Goal: Information Seeking & Learning: Learn about a topic

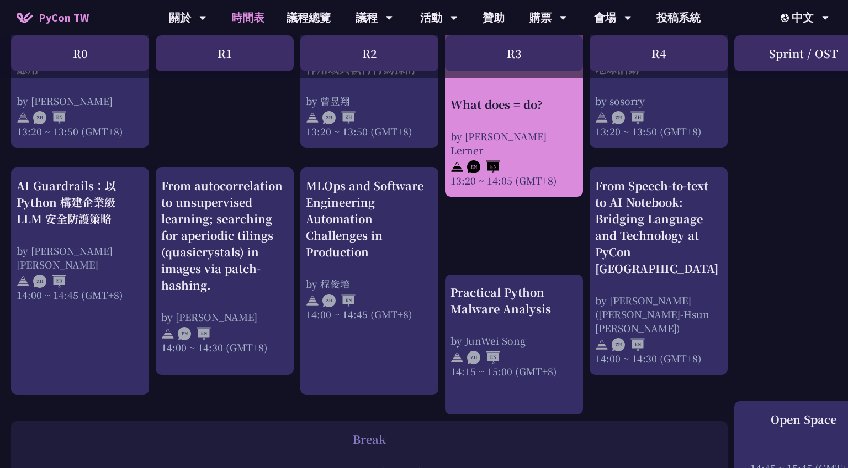
scroll to position [1048, 0]
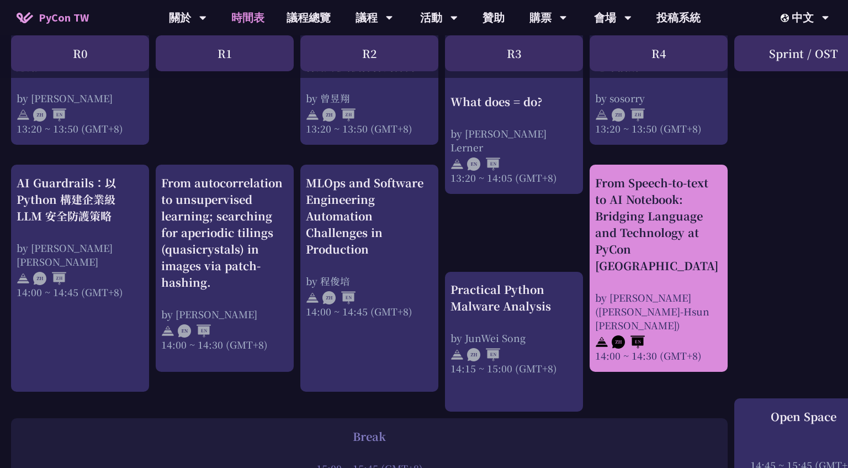
click at [647, 214] on div "From Speech-to-text to AI Notebook: Bridging Language and Technology at PyCon T…" at bounding box center [658, 223] width 127 height 99
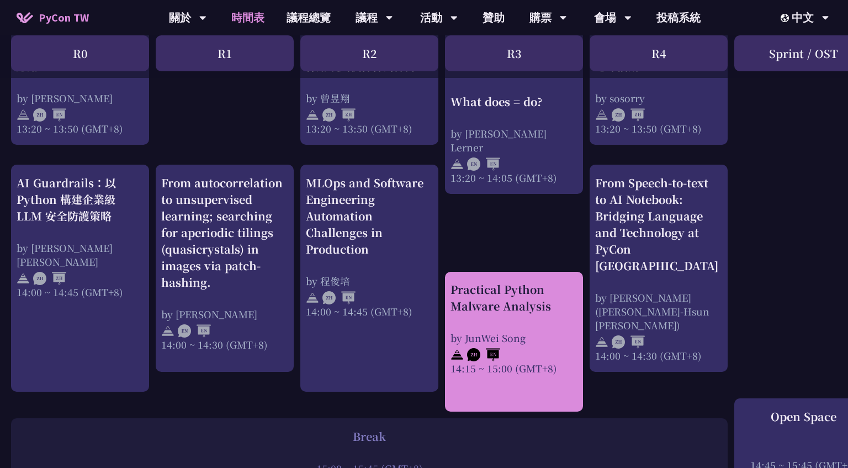
click at [512, 295] on div "Practical Python Malware Analysis" at bounding box center [513, 297] width 127 height 33
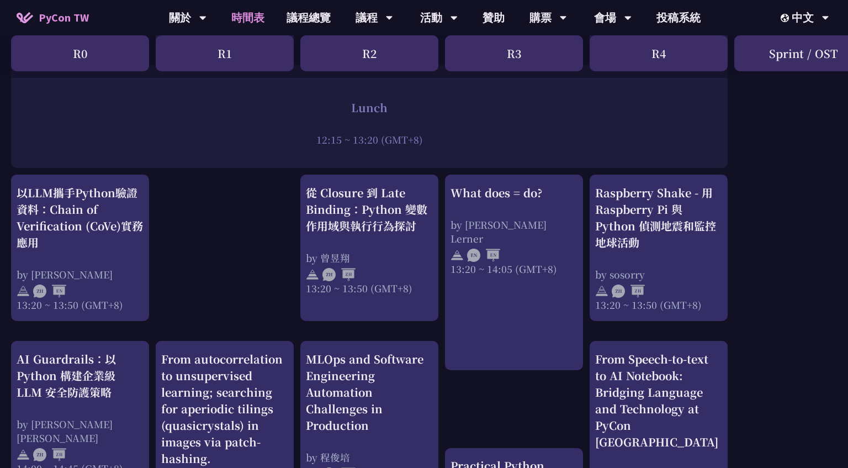
scroll to position [871, 0]
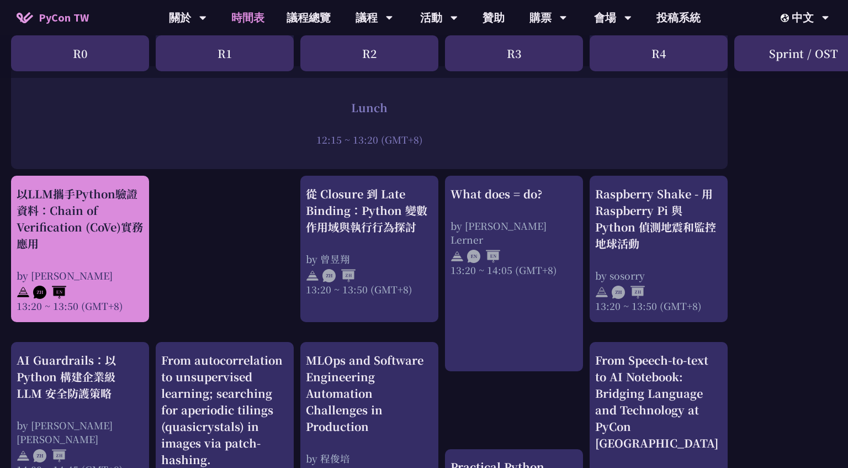
click at [83, 237] on div "以LLM攜手Python驗證資料：Chain of Verification (CoVe)實務應用" at bounding box center [80, 218] width 127 height 66
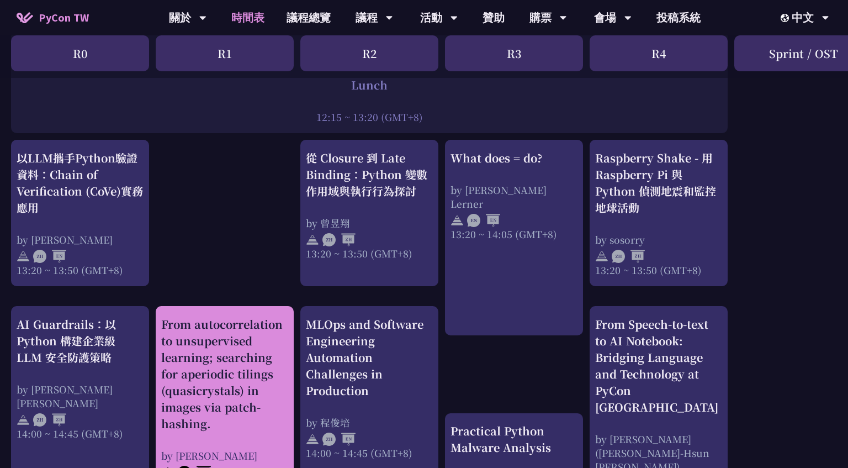
scroll to position [963, 0]
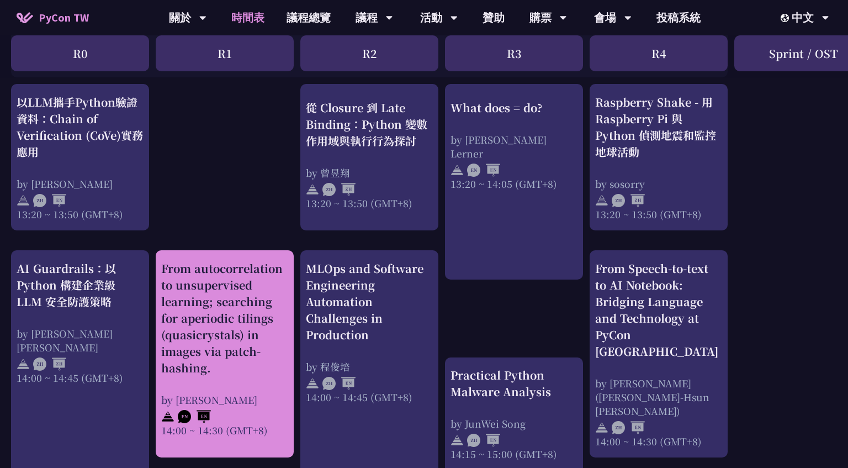
click at [222, 334] on div "From autocorrelation to unsupervised learning; searching for aperiodic tilings …" at bounding box center [224, 318] width 127 height 116
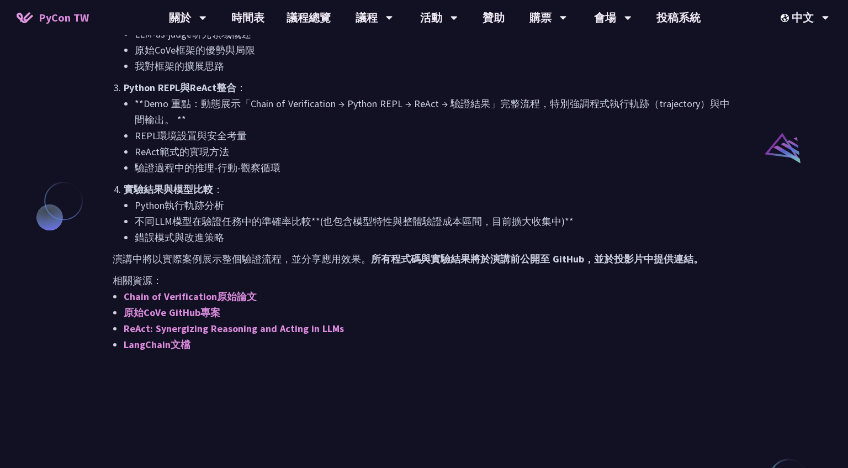
scroll to position [831, 0]
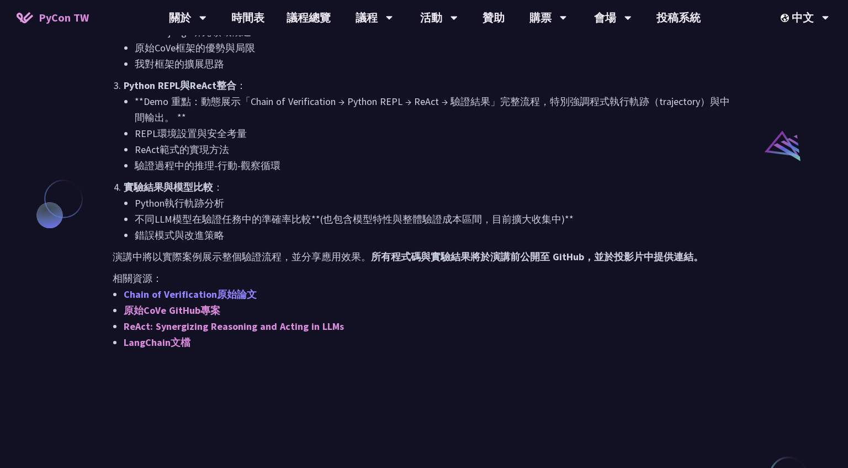
click at [213, 293] on link "Chain of Verification原始論文" at bounding box center [190, 294] width 133 height 13
click at [193, 310] on link "原始CoVe GitHub專案" at bounding box center [172, 310] width 97 height 13
click at [241, 332] on link "ReAct: Synergizing Reasoning and Acting in LLMs" at bounding box center [234, 326] width 220 height 13
click at [175, 345] on link "LangChain文檔" at bounding box center [157, 342] width 67 height 13
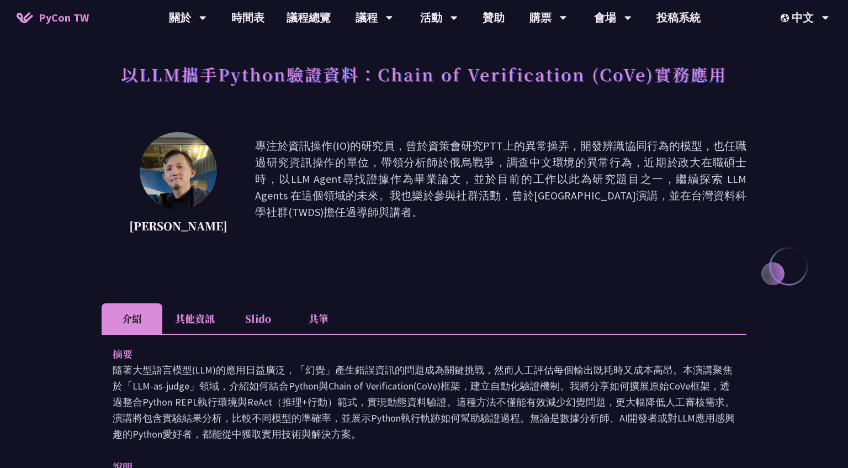
scroll to position [78, 0]
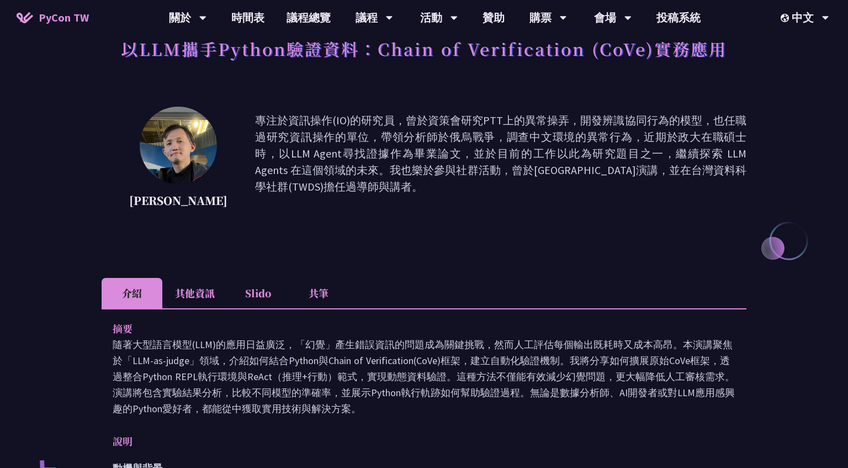
click at [188, 298] on li "其他資訊" at bounding box center [194, 293] width 65 height 30
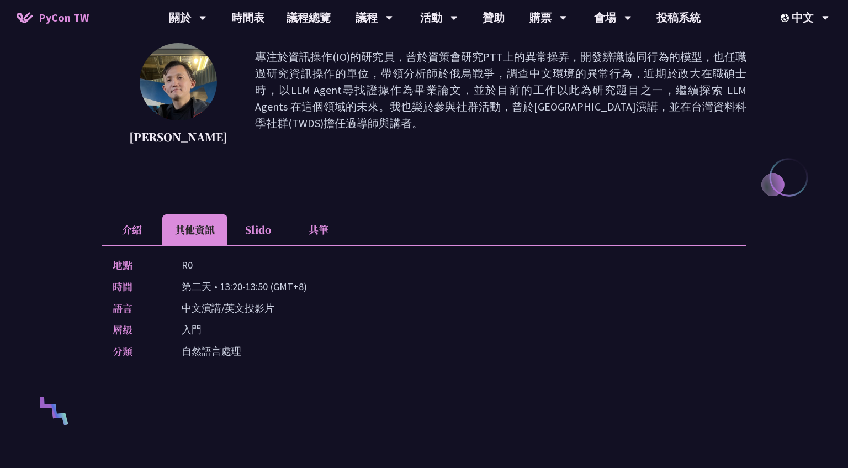
scroll to position [136, 0]
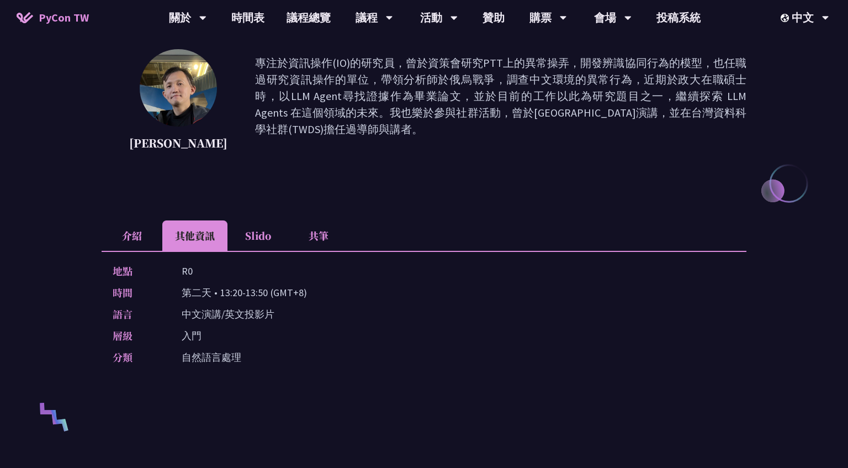
click at [258, 237] on li "Slido" at bounding box center [257, 235] width 61 height 30
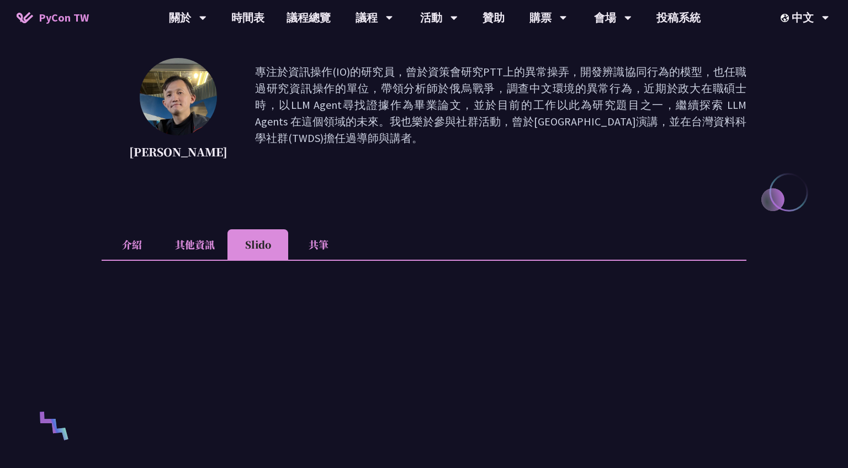
scroll to position [121, 0]
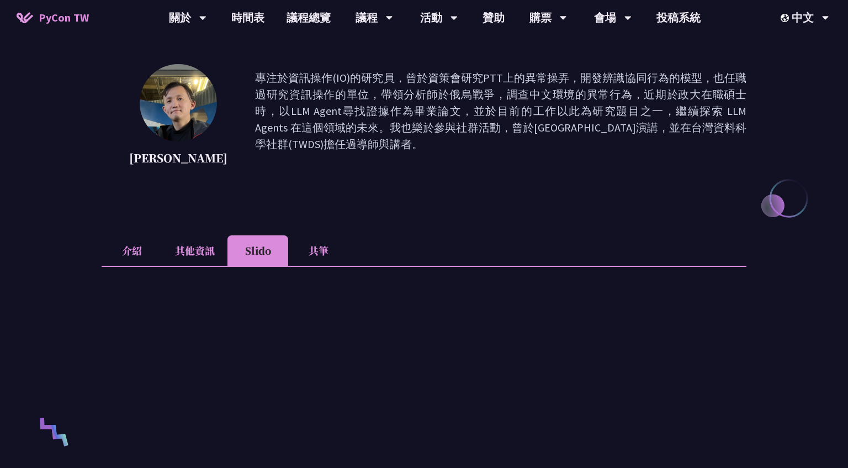
click at [318, 253] on li "共筆" at bounding box center [318, 250] width 61 height 30
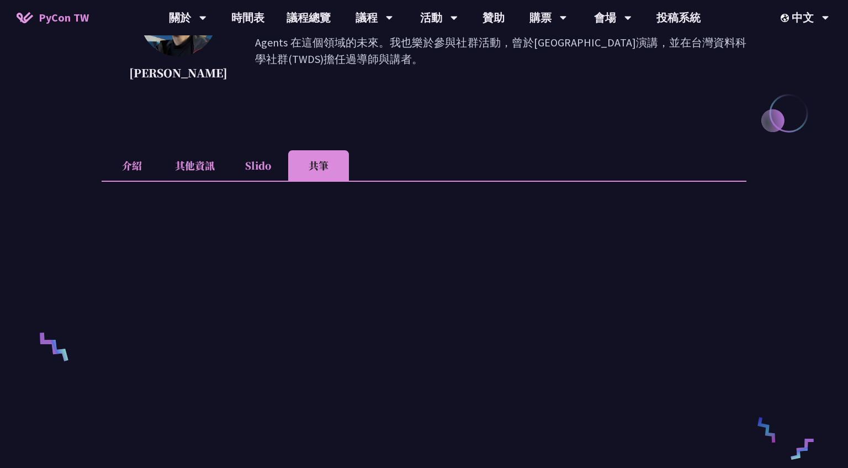
scroll to position [203, 0]
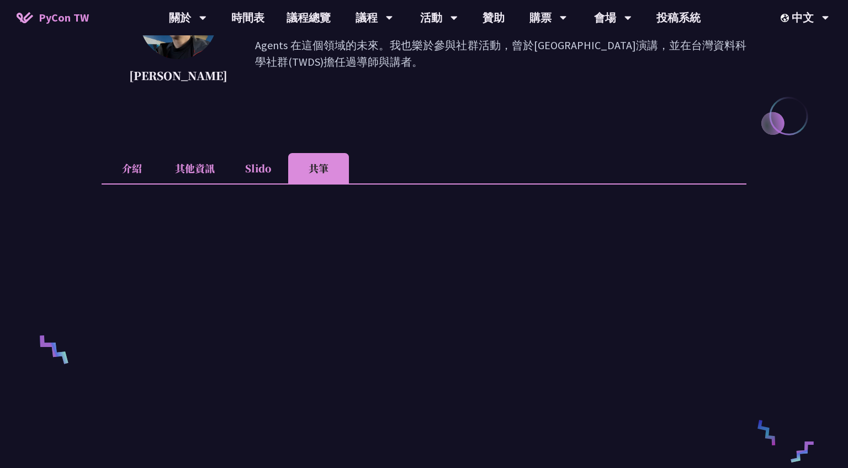
click at [253, 170] on li "Slido" at bounding box center [257, 168] width 61 height 30
click at [214, 170] on li "其他資訊" at bounding box center [194, 168] width 65 height 30
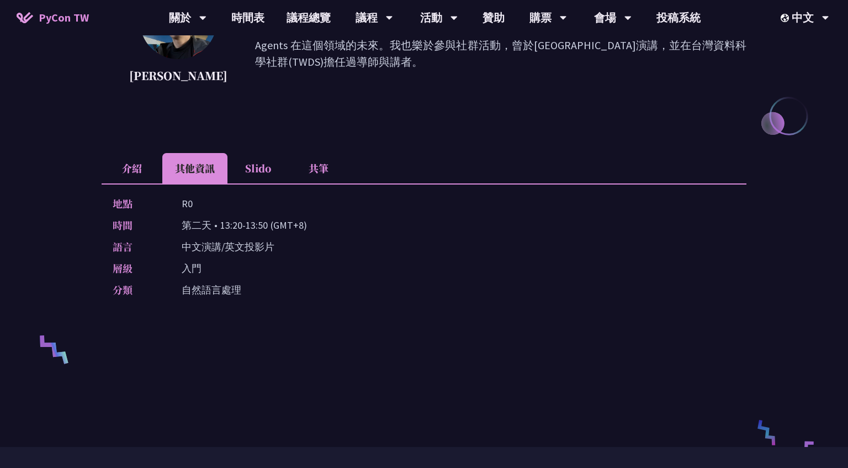
click at [132, 167] on li "介紹" at bounding box center [132, 168] width 61 height 30
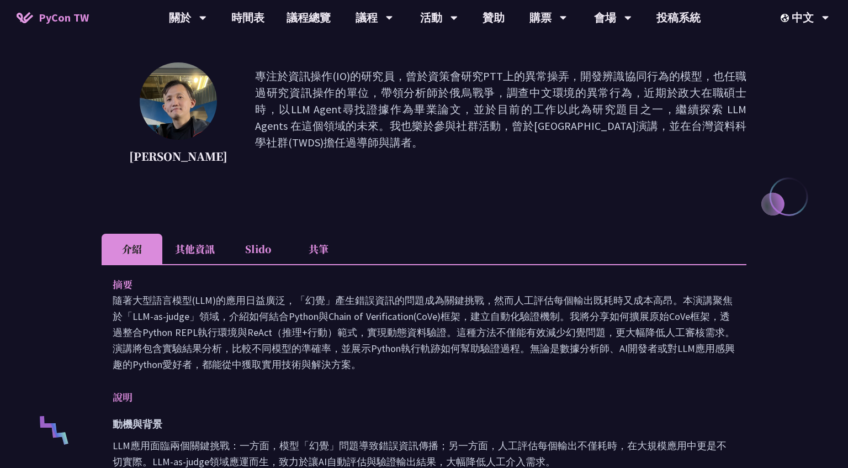
scroll to position [121, 0]
click at [191, 245] on li "其他資訊" at bounding box center [194, 250] width 65 height 30
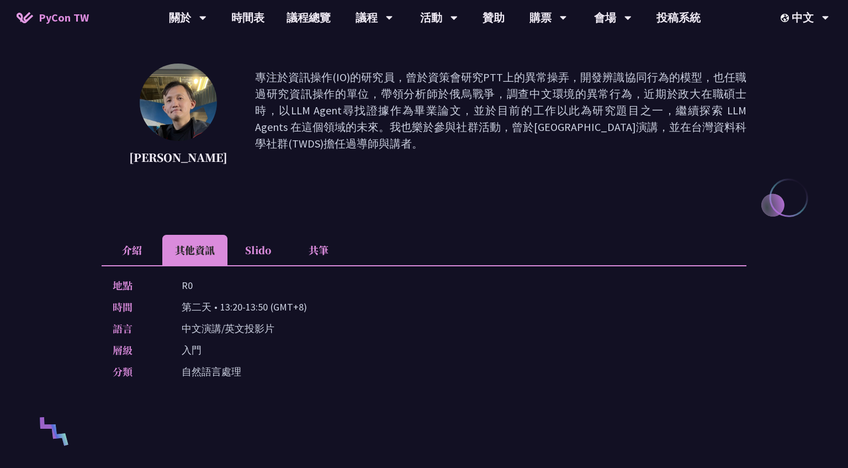
click at [256, 247] on li "Slido" at bounding box center [257, 250] width 61 height 30
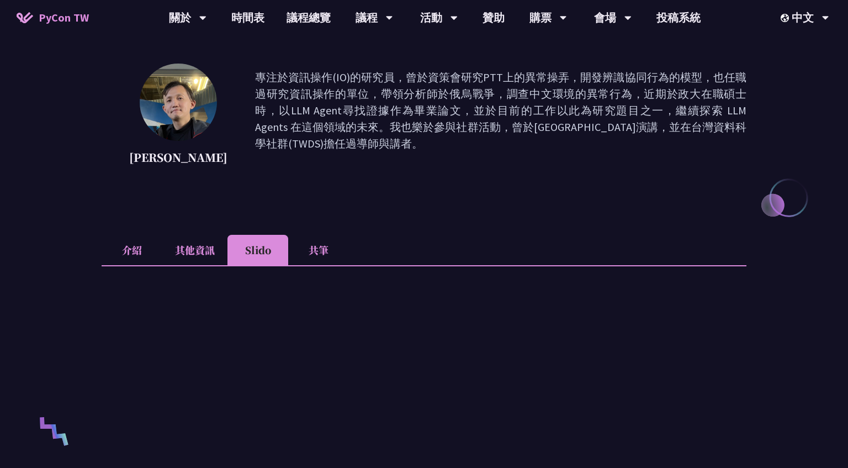
click at [326, 254] on li "共筆" at bounding box center [318, 250] width 61 height 30
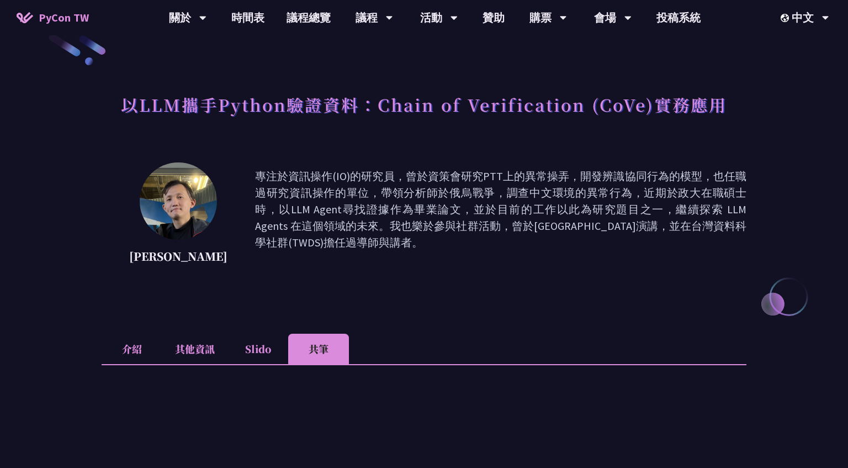
scroll to position [0, 0]
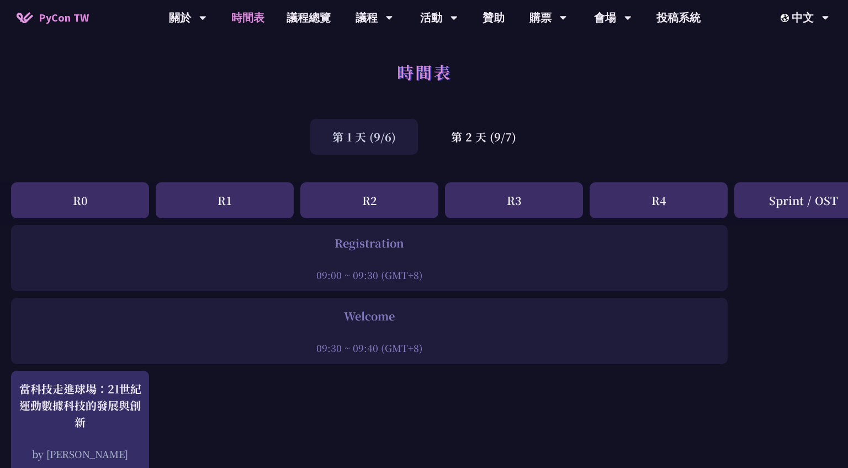
click at [660, 203] on div "R4" at bounding box center [658, 200] width 138 height 36
click at [491, 131] on div "第 2 天 (9/7)" at bounding box center [483, 137] width 109 height 36
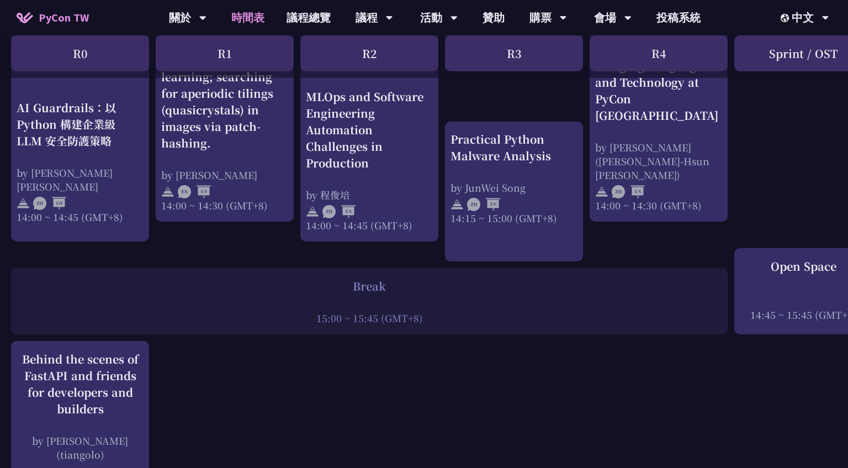
scroll to position [1030, 0]
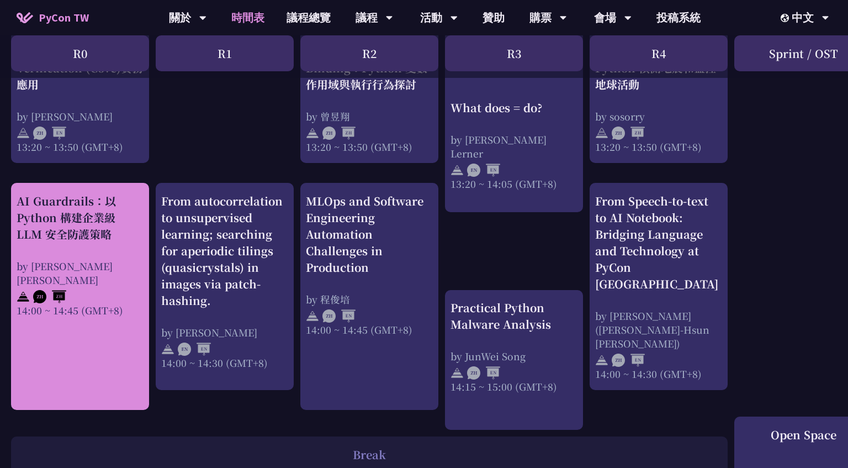
click at [78, 225] on div "AI Guardrails：以 Python 構建企業級 LLM 安全防護策略" at bounding box center [80, 218] width 127 height 50
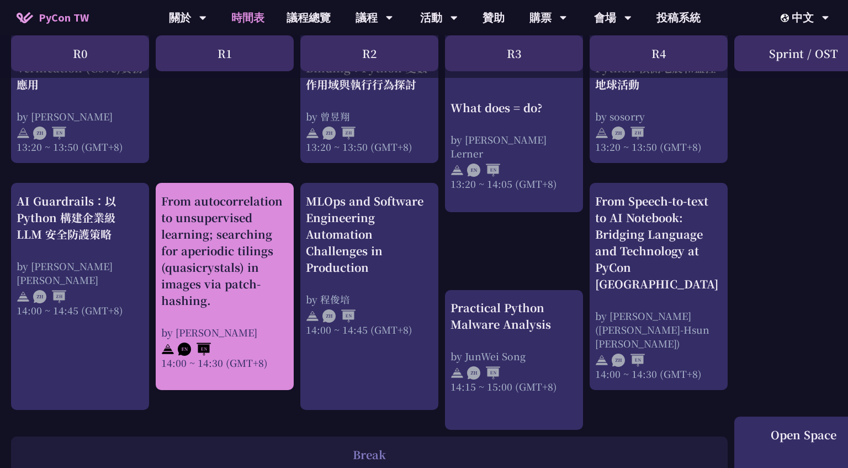
click at [198, 248] on div "From autocorrelation to unsupervised learning; searching for aperiodic tilings …" at bounding box center [224, 251] width 127 height 116
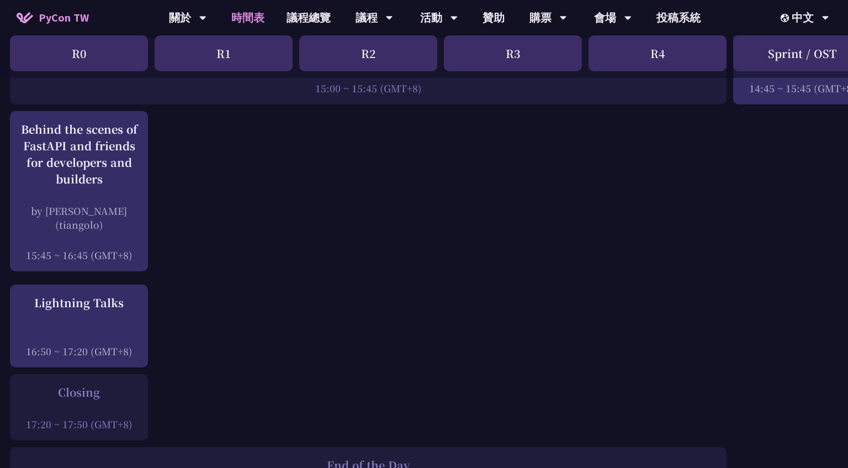
scroll to position [1389, 1]
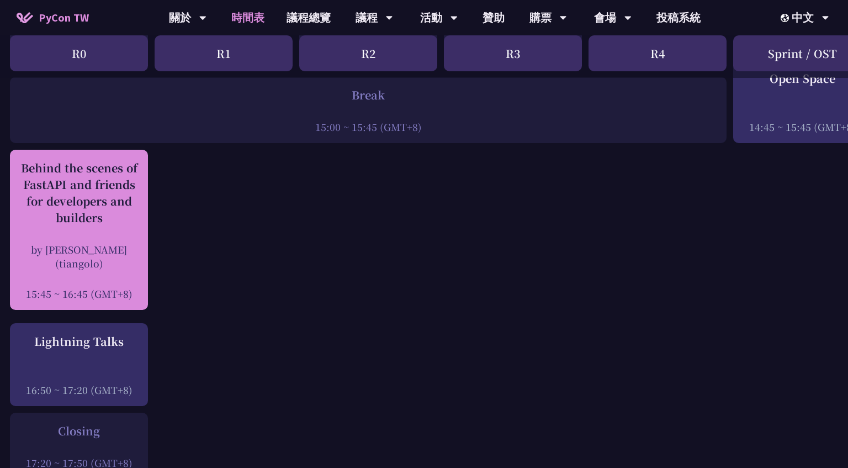
click at [96, 195] on div "Behind the scenes of FastAPI and friends for developers and builders" at bounding box center [78, 193] width 127 height 66
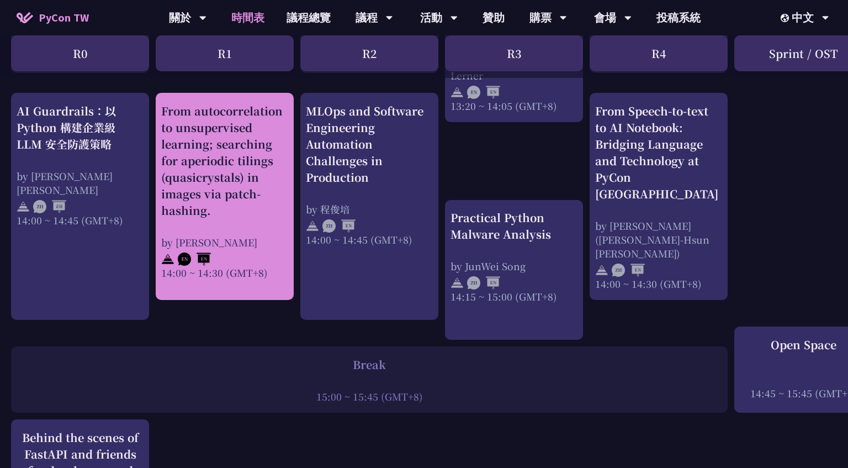
scroll to position [1074, 0]
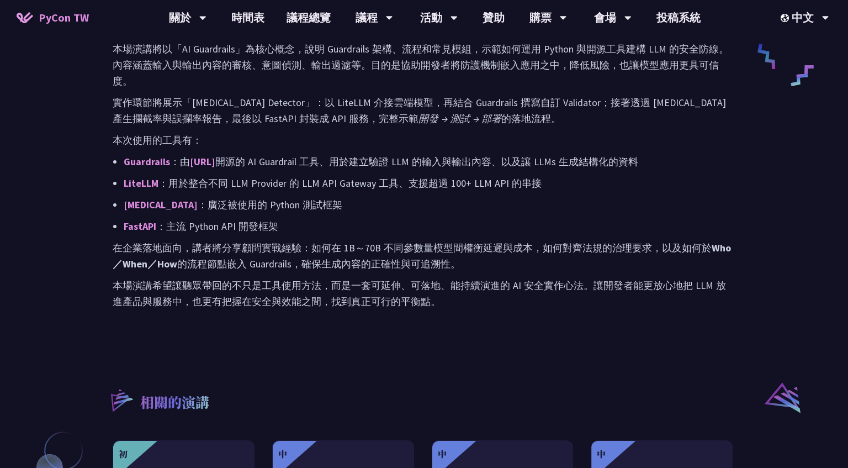
scroll to position [571, 0]
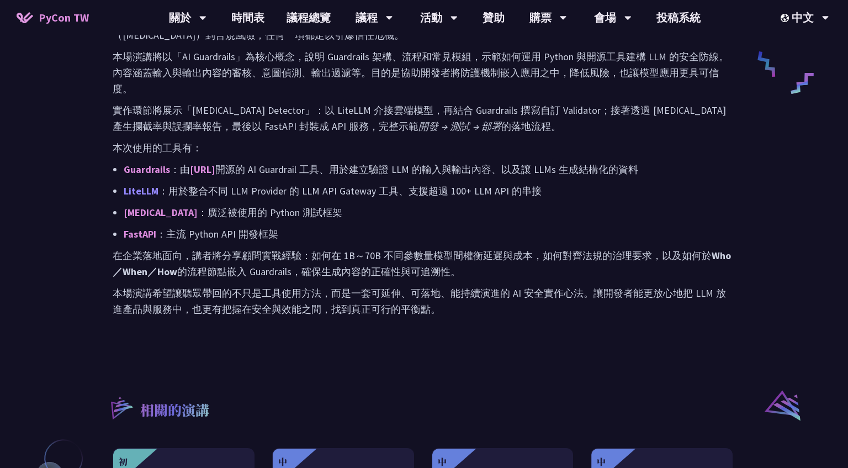
click at [150, 188] on link "LiteLLM" at bounding box center [141, 190] width 35 height 13
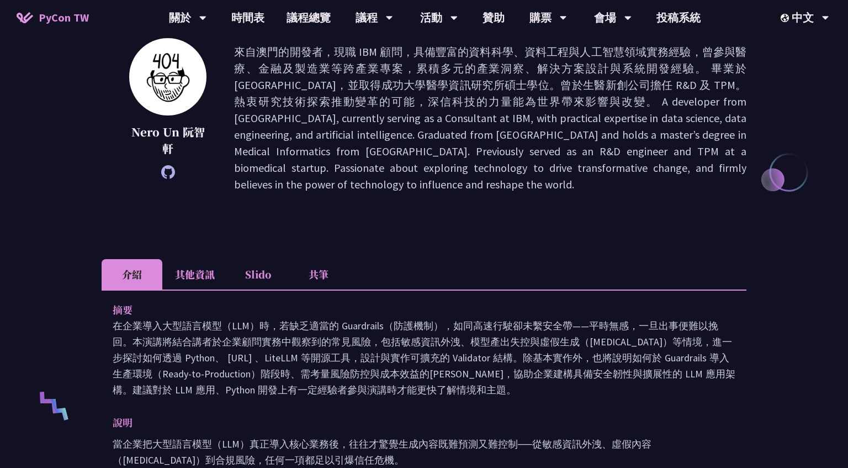
scroll to position [208, 0]
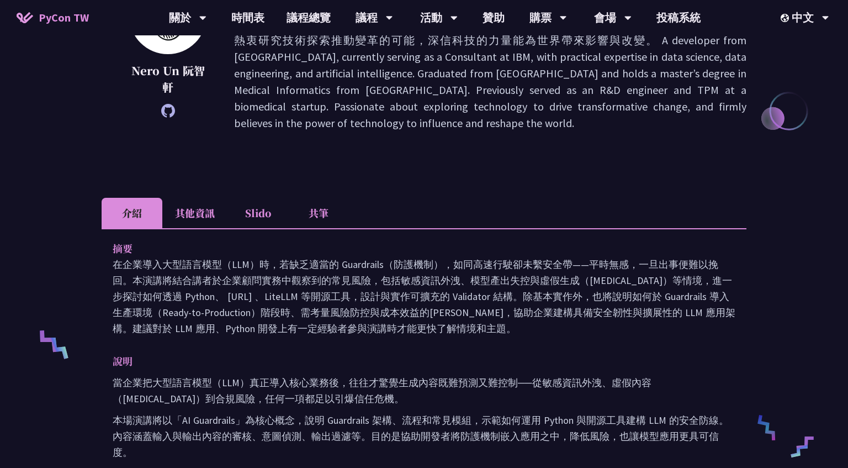
click at [210, 211] on li "其他資訊" at bounding box center [194, 213] width 65 height 30
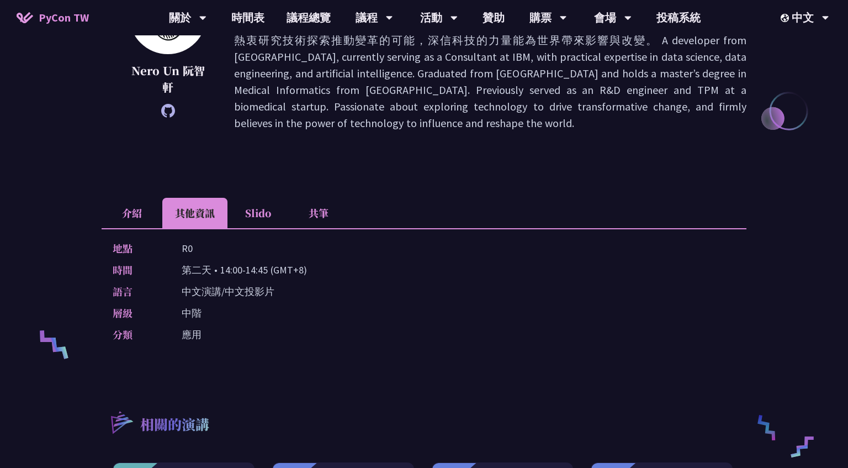
click at [248, 213] on li "Slido" at bounding box center [257, 213] width 61 height 30
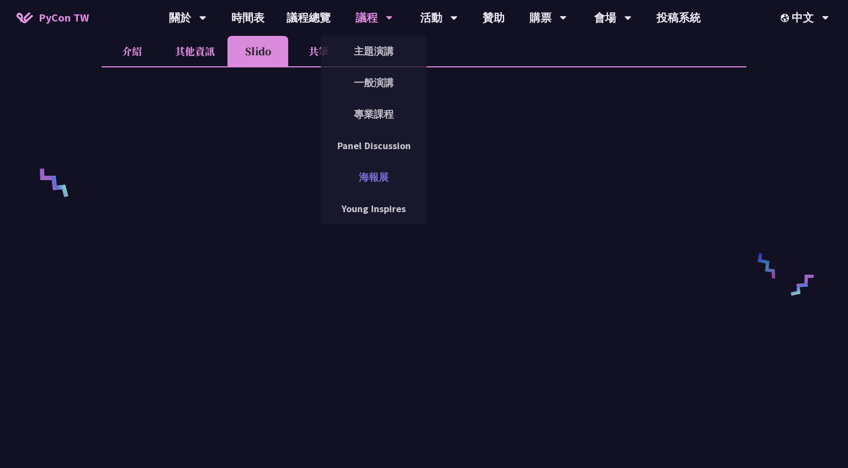
scroll to position [283, 0]
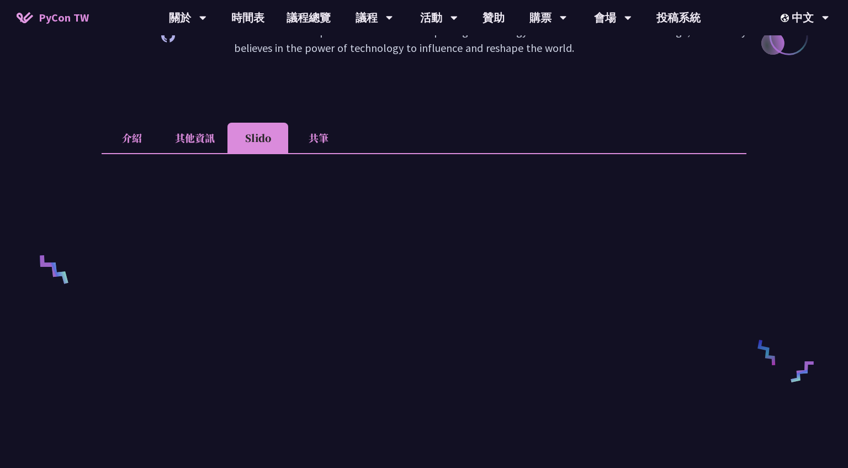
click at [133, 137] on li "介紹" at bounding box center [132, 138] width 61 height 30
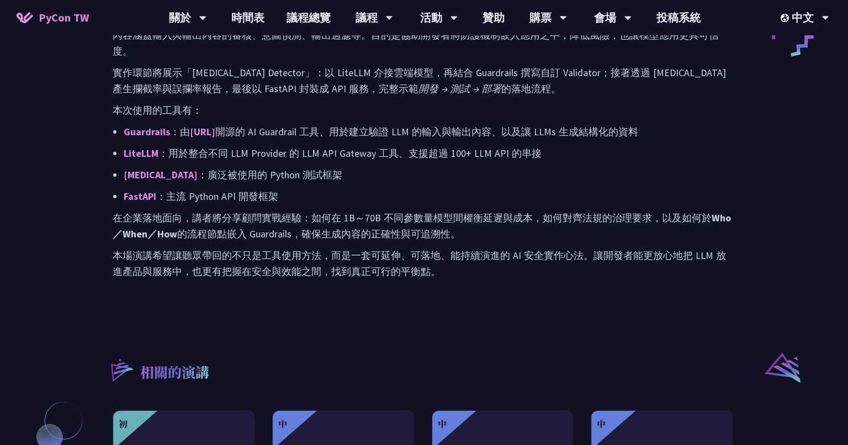
scroll to position [606, 0]
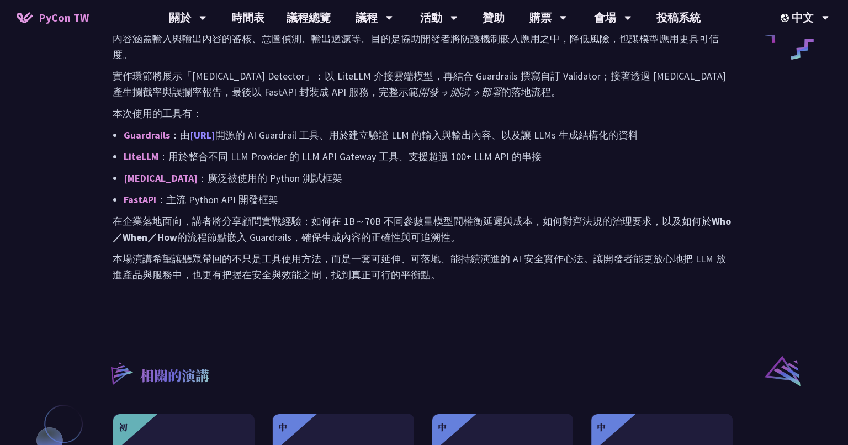
click at [215, 138] on link "Guardrails.ai" at bounding box center [202, 135] width 25 height 13
drag, startPoint x: 189, startPoint y: 137, endPoint x: 248, endPoint y: 136, distance: 59.1
click at [248, 136] on p "Guardrails ：由 Guardrails.ai 開源的 AI Guardrail 工具、用於建立驗證 LLM 的輸入與輸出內容、以及讓 LLMs 生成…" at bounding box center [430, 135] width 612 height 16
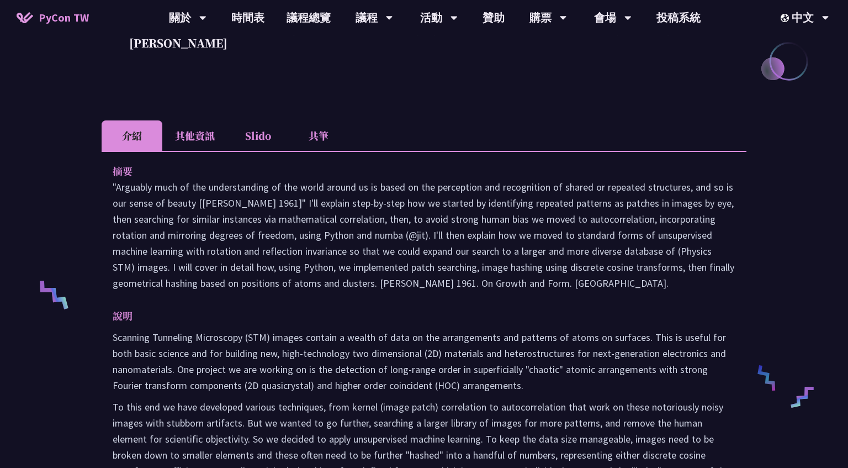
scroll to position [265, 0]
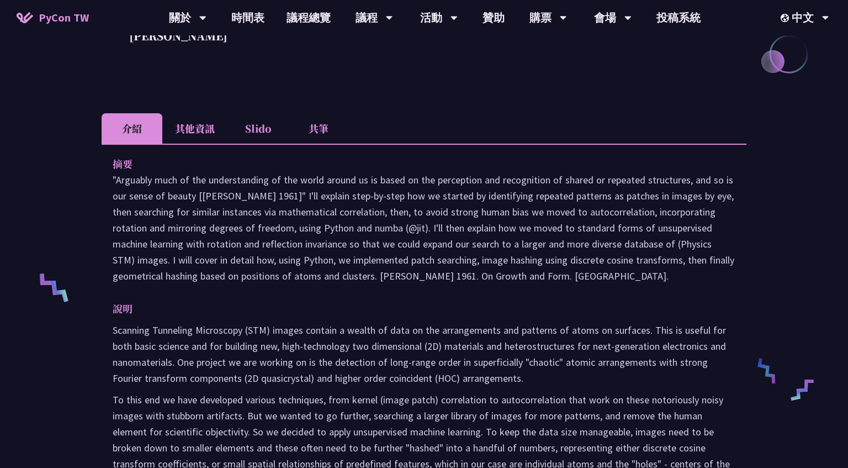
click at [192, 144] on li "其他資訊" at bounding box center [194, 128] width 65 height 30
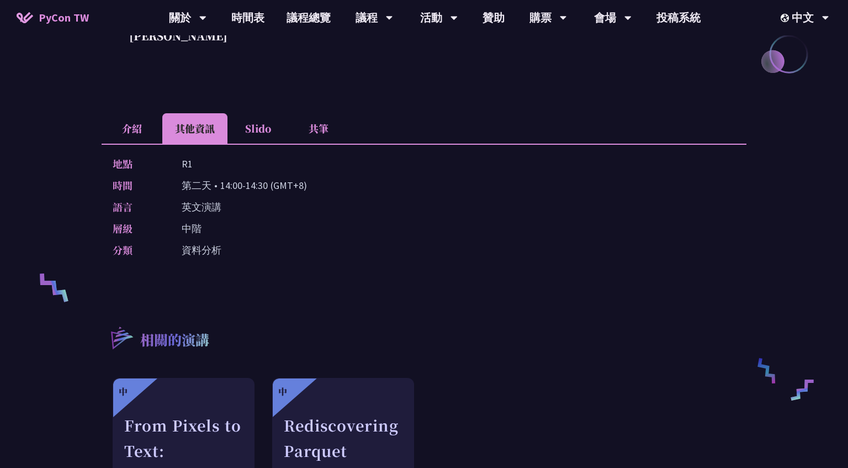
scroll to position [273, 0]
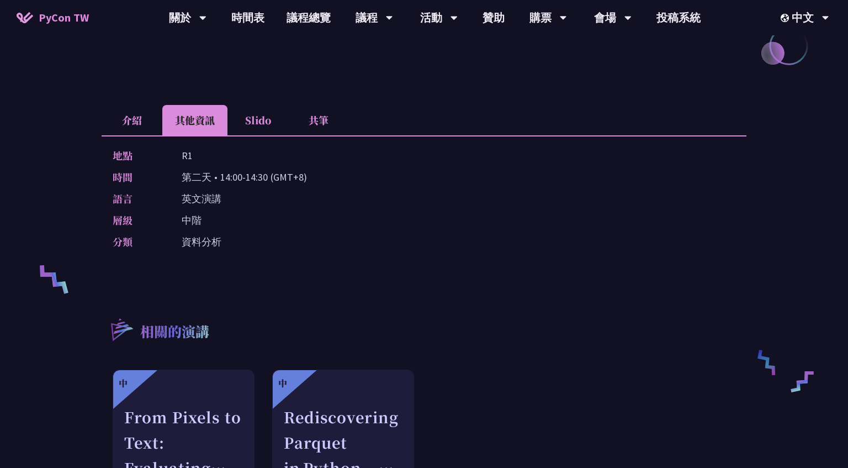
click at [258, 135] on li "Slido" at bounding box center [257, 120] width 61 height 30
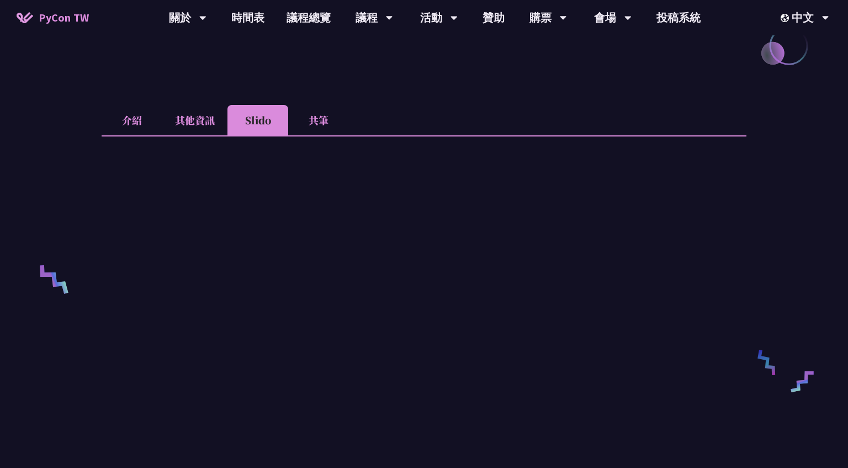
click at [322, 135] on li "共筆" at bounding box center [318, 120] width 61 height 30
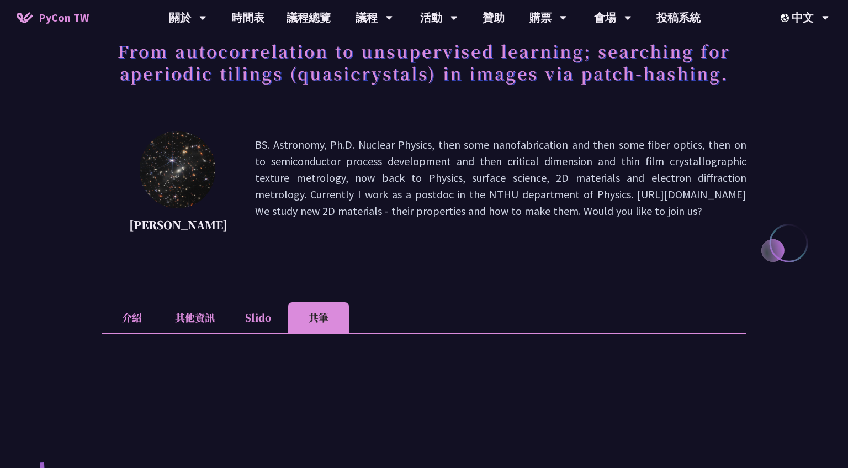
scroll to position [3, 0]
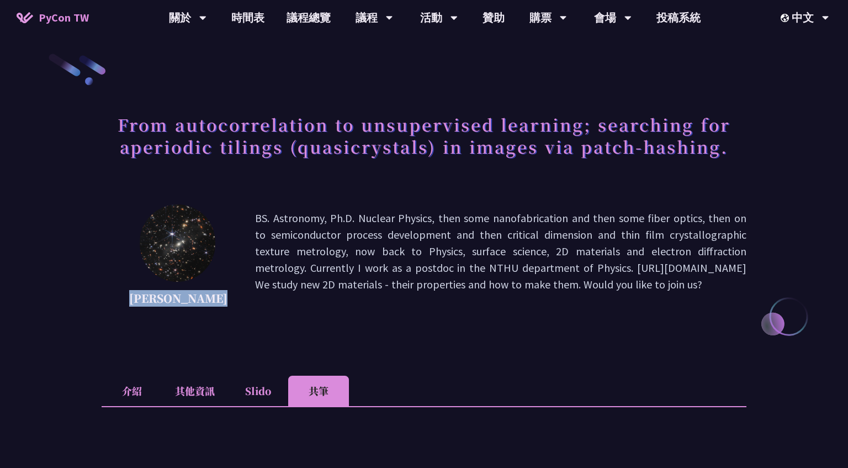
drag, startPoint x: 153, startPoint y: 298, endPoint x: 191, endPoint y: 316, distance: 41.7
click at [191, 306] on p "David Mikolas" at bounding box center [178, 298] width 98 height 17
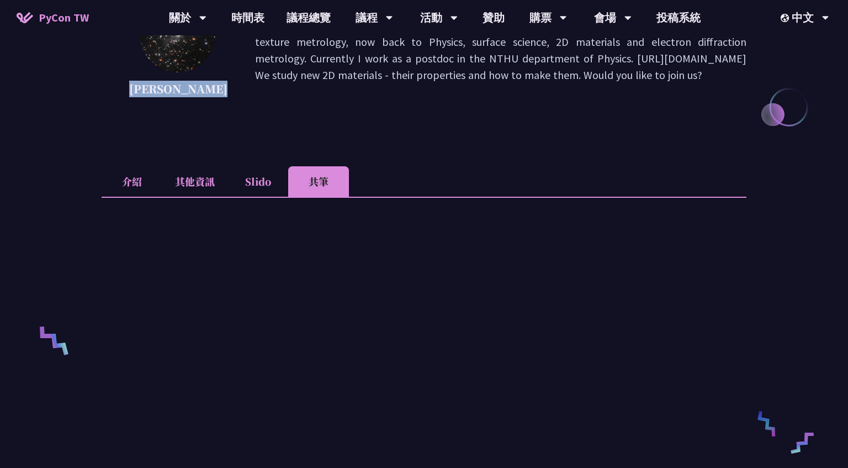
scroll to position [290, 0]
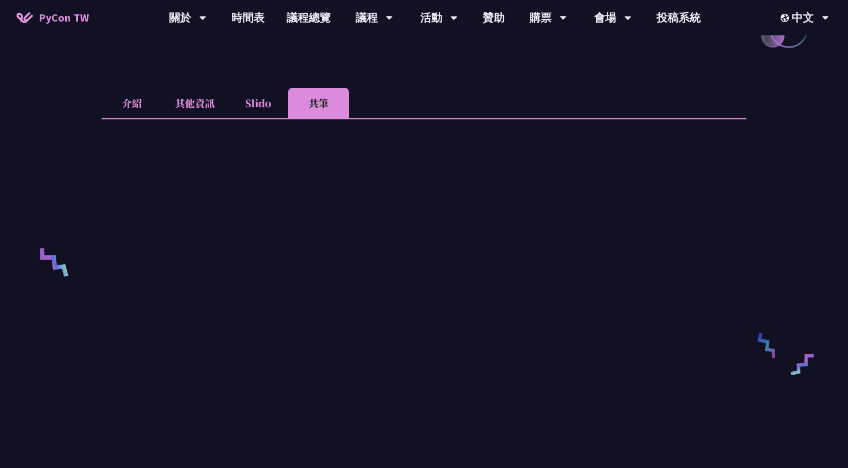
click at [130, 118] on li "介紹" at bounding box center [132, 103] width 61 height 30
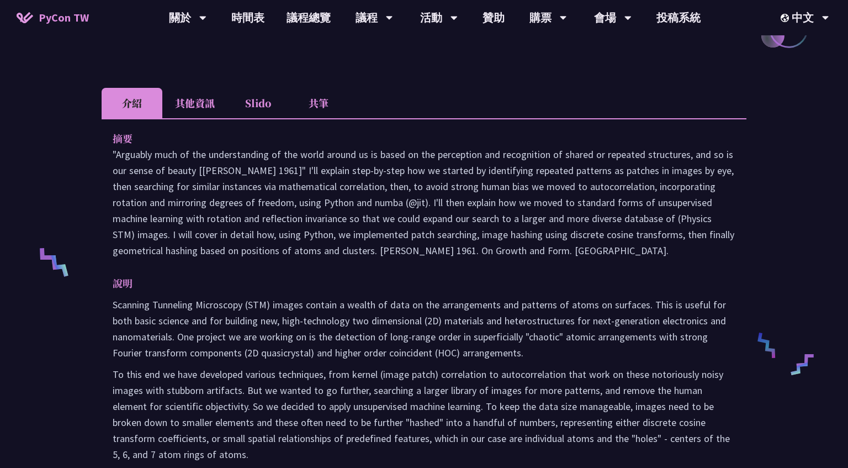
drag, startPoint x: 114, startPoint y: 157, endPoint x: 283, endPoint y: 461, distance: 347.9
click at [283, 461] on div "摘要 說明 Scanning Tunneling Microscopy (STM) images contain a wealth of data on th…" at bounding box center [424, 330] width 645 height 425
click at [226, 227] on p ""Arguably much of the understanding of the world around us is based on the perc…" at bounding box center [424, 202] width 623 height 112
drag, startPoint x: 116, startPoint y: 155, endPoint x: 178, endPoint y: 329, distance: 184.9
click at [178, 329] on div "摘要 說明 Scanning Tunneling Microscopy (STM) images contain a wealth of data on th…" at bounding box center [424, 330] width 645 height 425
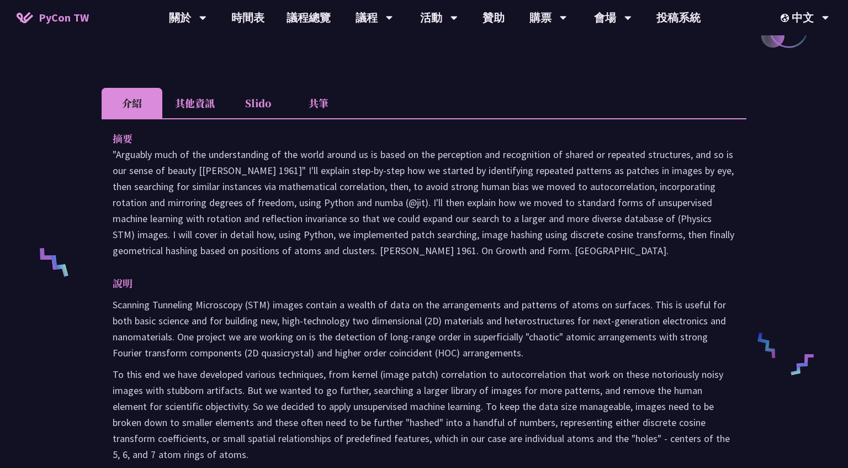
click at [178, 291] on p "說明" at bounding box center [413, 283] width 601 height 16
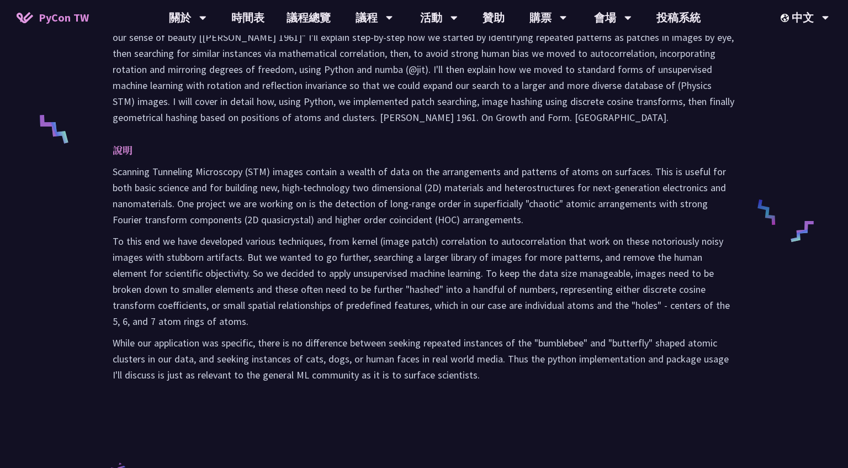
scroll to position [445, 0]
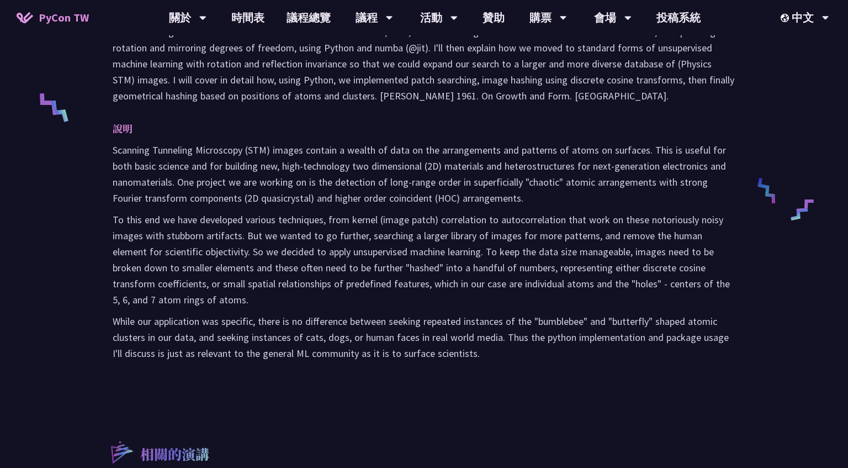
drag, startPoint x: 114, startPoint y: 155, endPoint x: 477, endPoint y: 378, distance: 426.2
click at [478, 378] on div "摘要 說明 Scanning Tunneling Microscopy (STM) images contain a wealth of data on th…" at bounding box center [424, 176] width 645 height 425
copy div "摘要 "Arguably much of the understanding of the world around us is based on the p…"
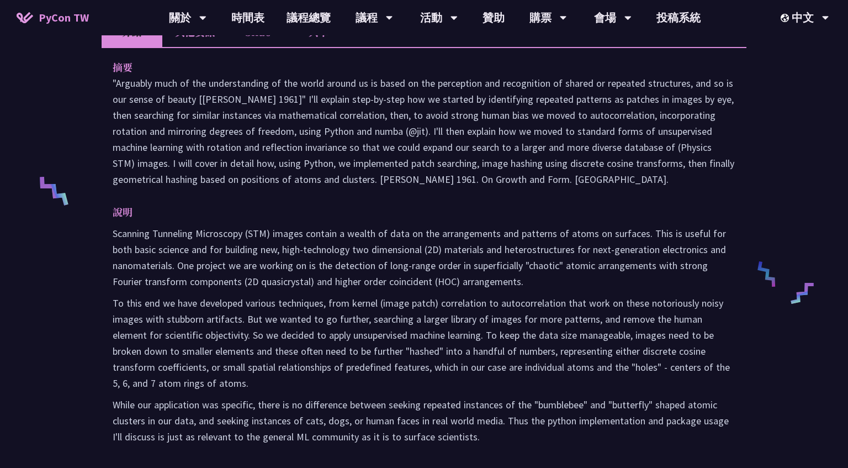
scroll to position [205, 0]
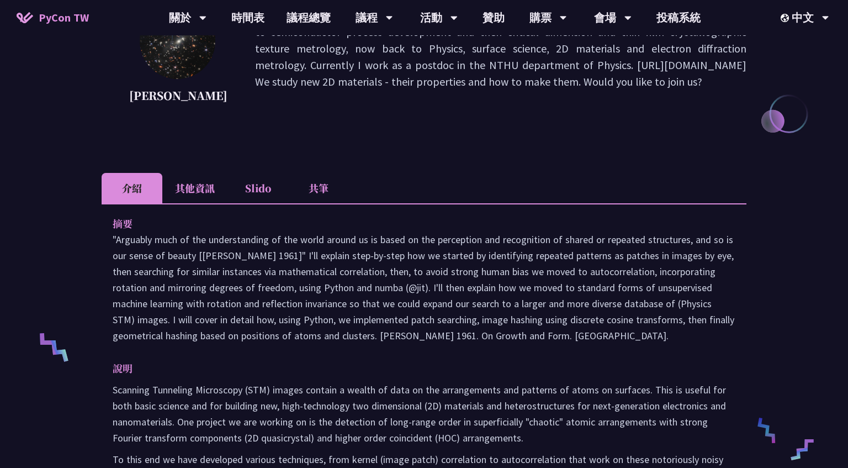
click at [205, 203] on li "其他資訊" at bounding box center [194, 188] width 65 height 30
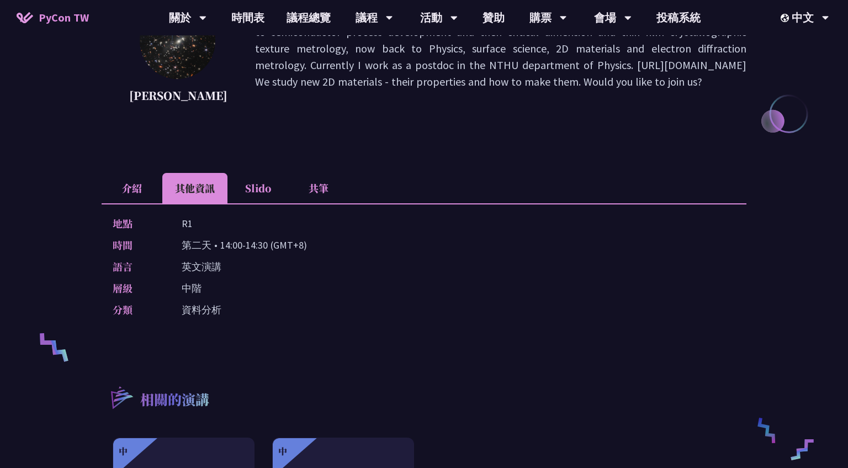
click at [256, 203] on li "Slido" at bounding box center [257, 188] width 61 height 30
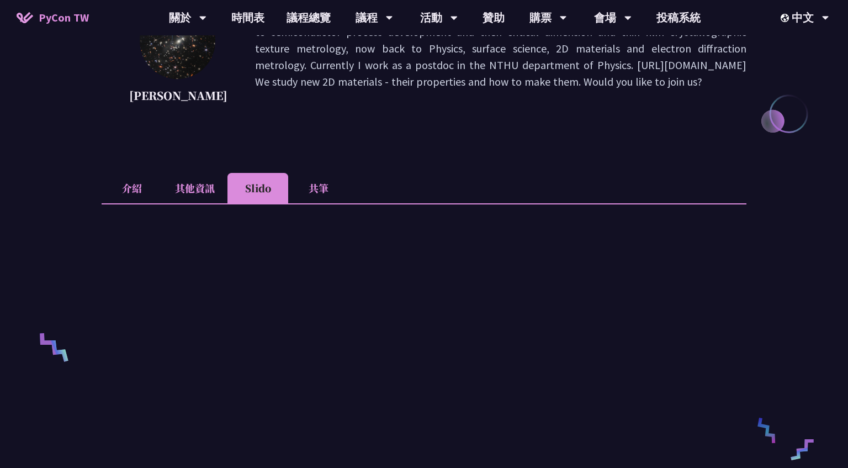
click at [316, 196] on li "共筆" at bounding box center [318, 188] width 61 height 30
click at [128, 203] on li "介紹" at bounding box center [132, 188] width 61 height 30
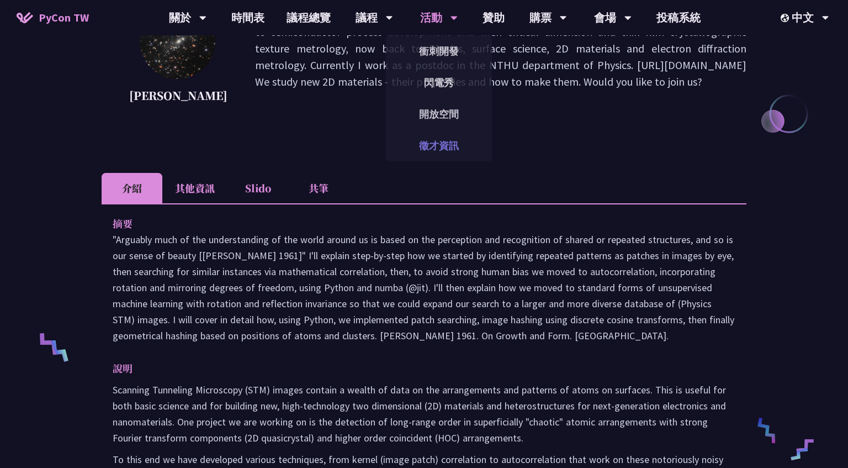
click at [435, 142] on link "徵才資訊" at bounding box center [439, 145] width 106 height 26
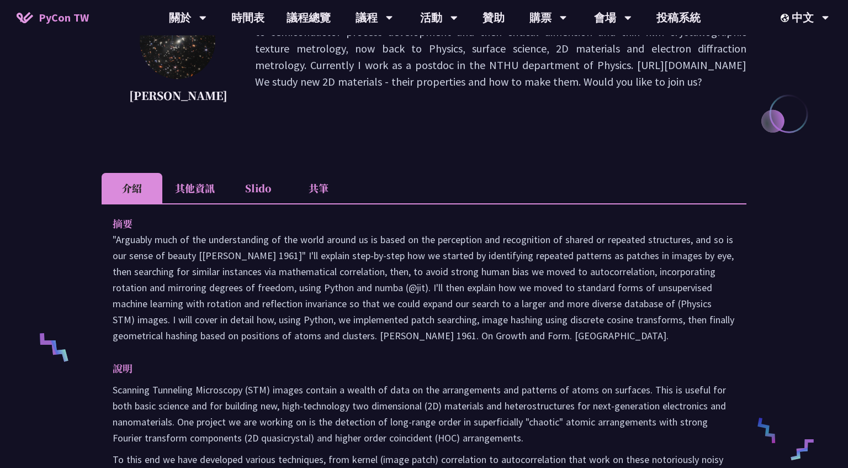
scroll to position [0, 0]
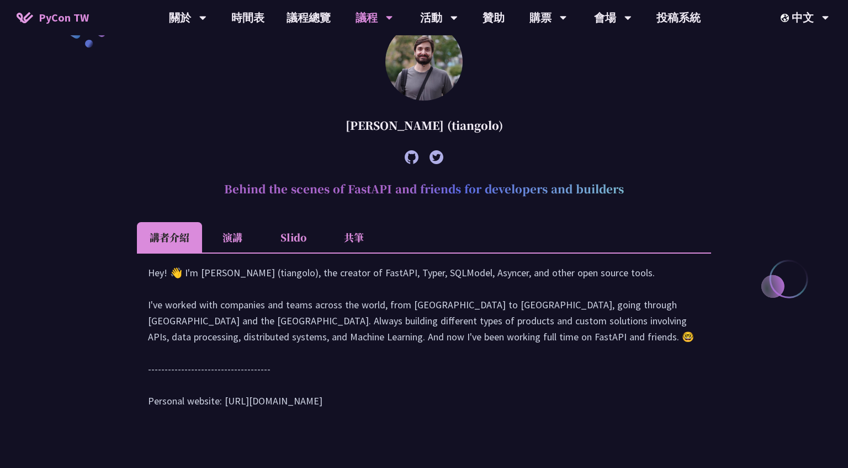
scroll to position [336, 0]
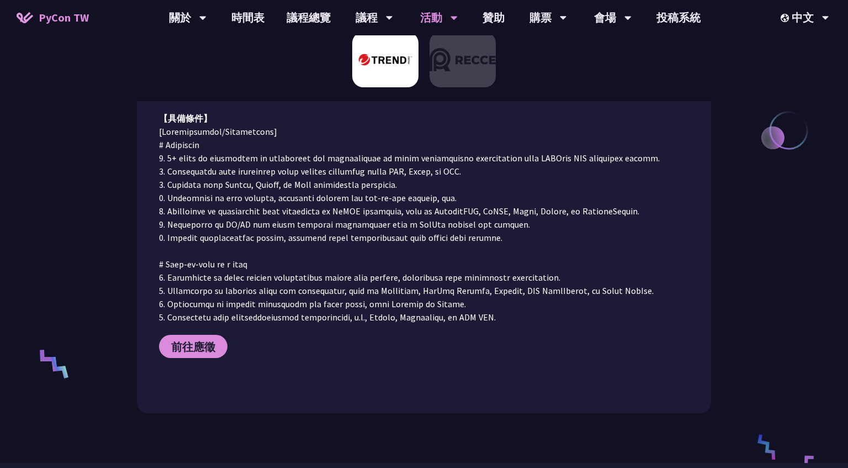
scroll to position [395, 0]
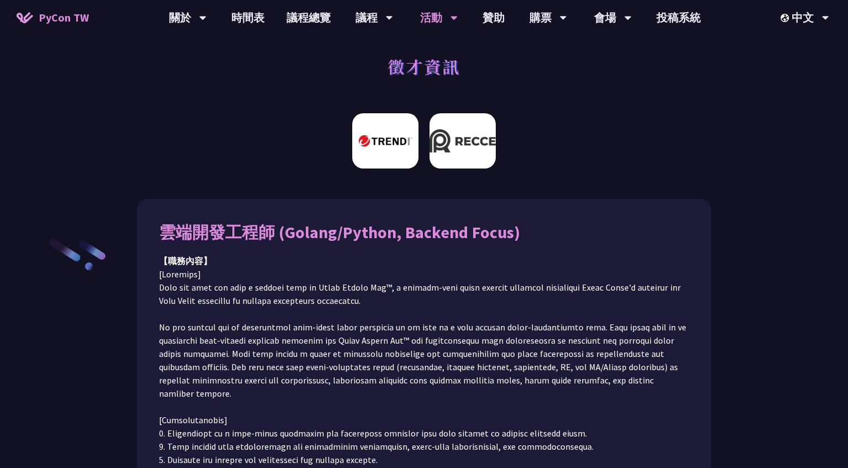
click at [466, 139] on img at bounding box center [462, 140] width 66 height 55
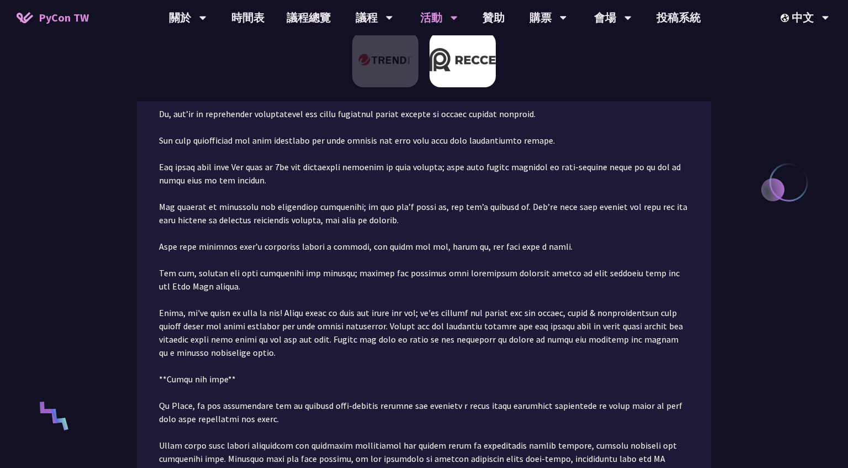
scroll to position [336, 0]
click at [475, 56] on img at bounding box center [462, 59] width 66 height 55
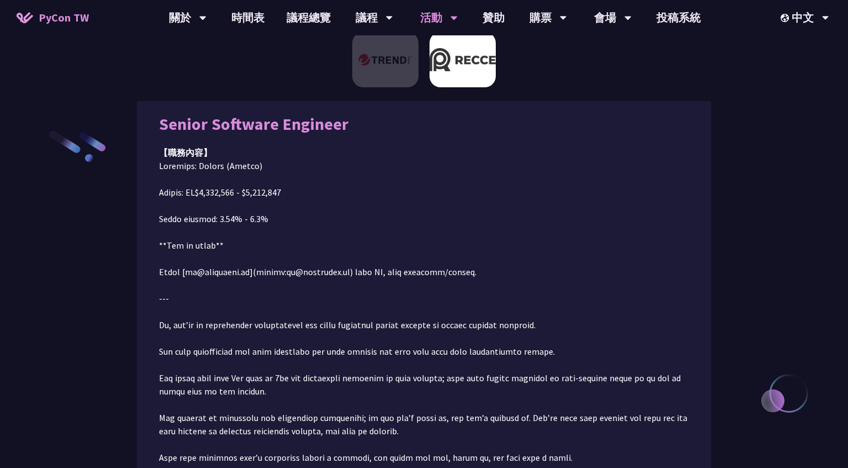
scroll to position [124, 0]
